Goal: Book appointment/travel/reservation

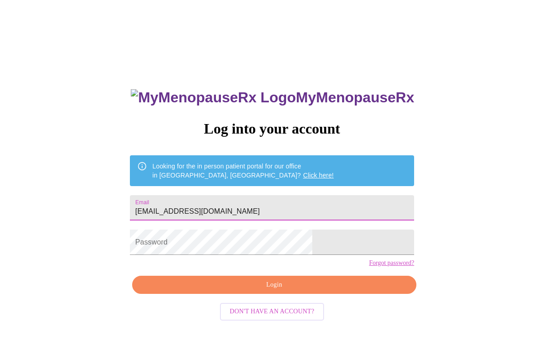
type input "[EMAIL_ADDRESS][DOMAIN_NAME]"
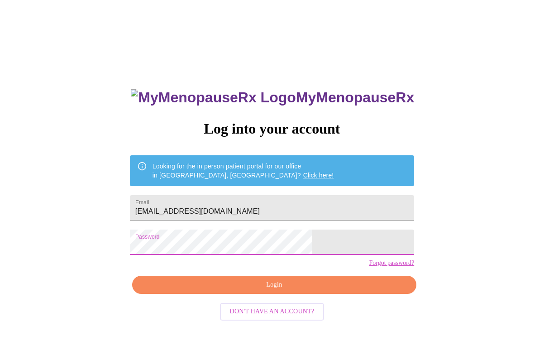
click at [278, 290] on span "Login" at bounding box center [273, 284] width 263 height 11
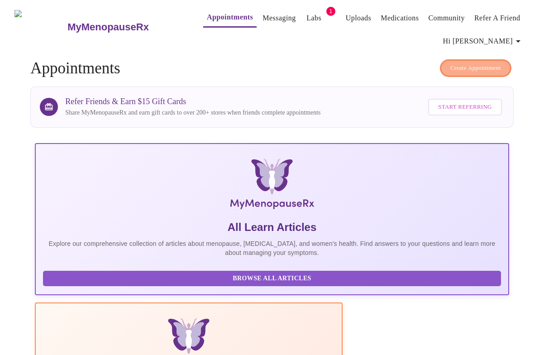
click at [478, 63] on span "Create Appointment" at bounding box center [475, 68] width 51 height 10
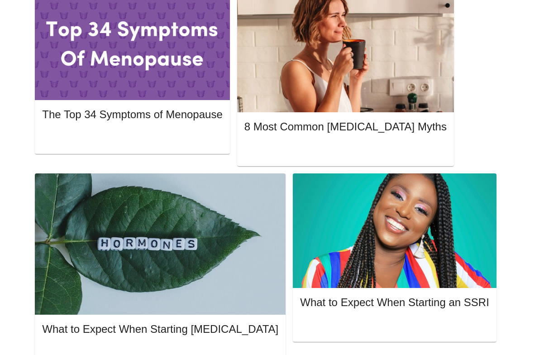
scroll to position [471, 0]
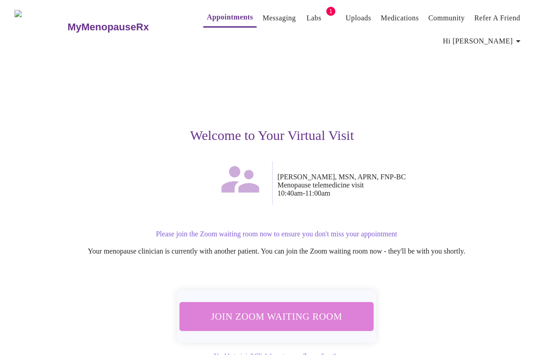
click at [298, 308] on span "Join Zoom Waiting Room" at bounding box center [276, 315] width 170 height 17
